Goal: Transaction & Acquisition: Purchase product/service

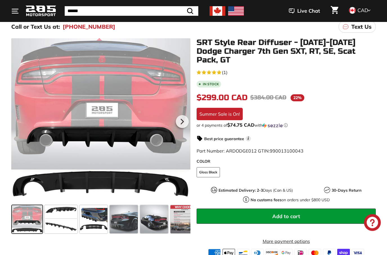
scroll to position [75, 0]
click at [61, 224] on span at bounding box center [61, 219] width 33 height 28
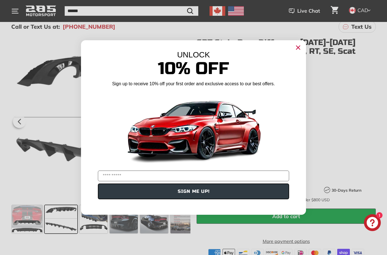
click at [299, 52] on circle "Close dialog" at bounding box center [298, 47] width 8 height 8
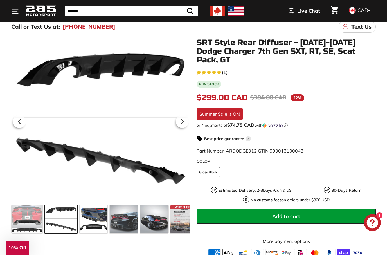
click at [95, 220] on span at bounding box center [94, 219] width 28 height 28
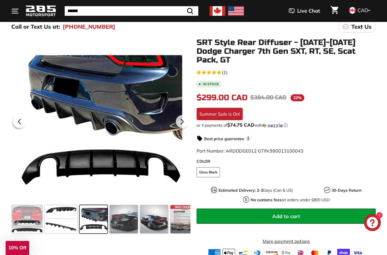
click at [129, 224] on span at bounding box center [124, 219] width 28 height 28
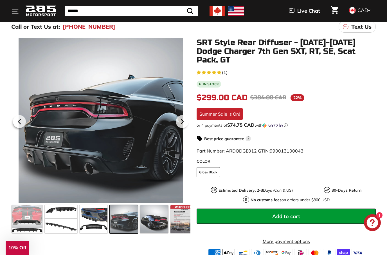
click at [156, 214] on span at bounding box center [154, 219] width 28 height 28
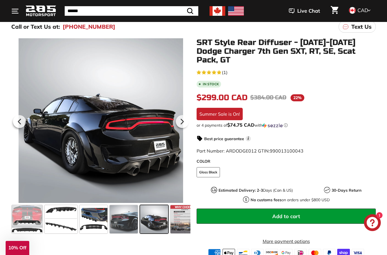
click at [127, 226] on span at bounding box center [124, 219] width 28 height 28
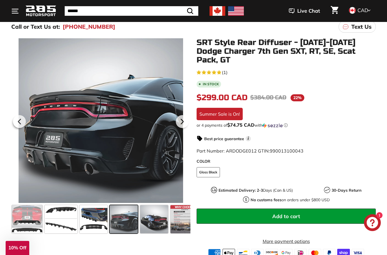
click at [158, 182] on div at bounding box center [100, 120] width 179 height 165
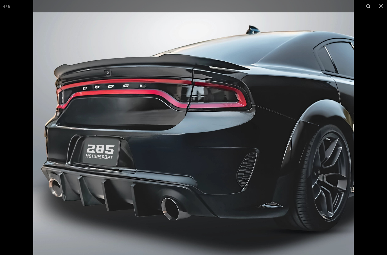
click at [379, 5] on button at bounding box center [381, 6] width 12 height 12
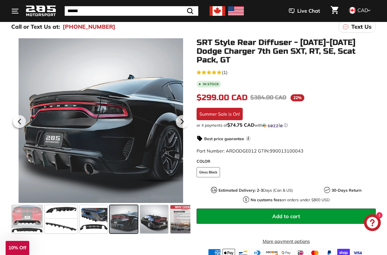
click at [31, 217] on span at bounding box center [27, 219] width 31 height 28
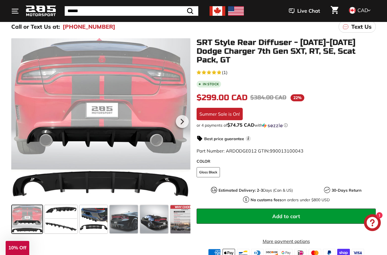
click at [46, 168] on div at bounding box center [100, 120] width 179 height 165
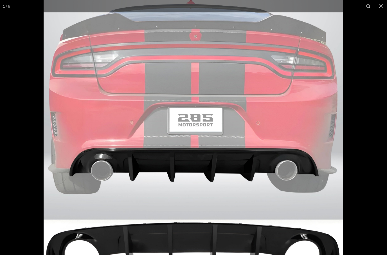
click at [382, 6] on button at bounding box center [381, 6] width 12 height 12
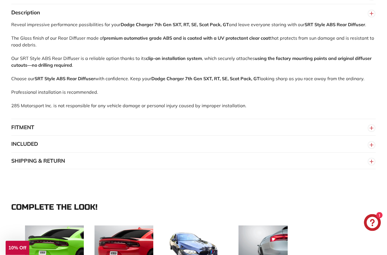
scroll to position [372, 0]
click at [369, 128] on icon "button" at bounding box center [371, 128] width 8 height 10
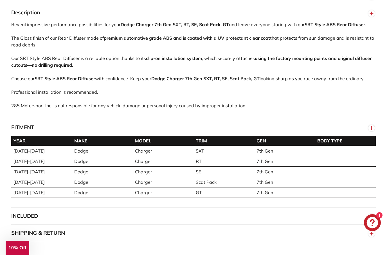
click at [371, 125] on circle "button" at bounding box center [371, 128] width 6 height 6
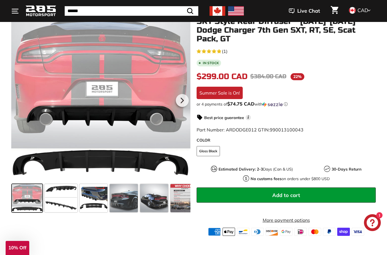
scroll to position [80, 0]
